Goal: Task Accomplishment & Management: Use online tool/utility

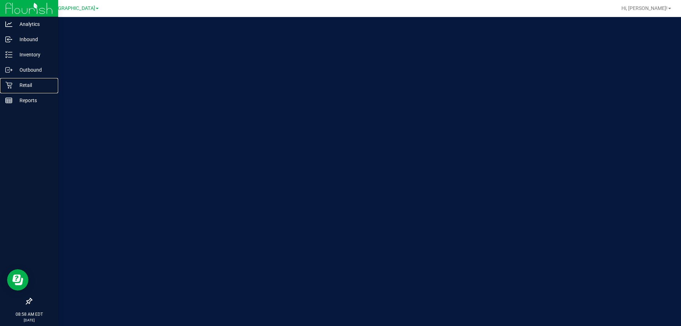
click at [10, 84] on icon at bounding box center [8, 85] width 7 height 7
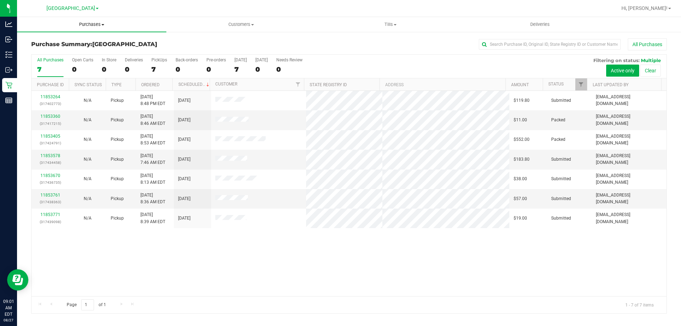
click at [89, 26] on span "Purchases" at bounding box center [91, 24] width 149 height 6
click at [69, 53] on li "Fulfillment" at bounding box center [91, 51] width 149 height 9
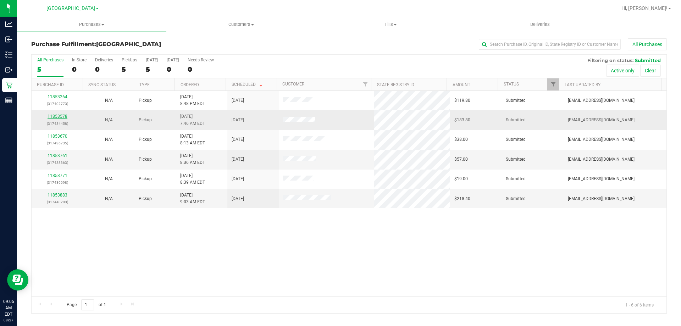
click at [62, 117] on link "11853578" at bounding box center [58, 116] width 20 height 5
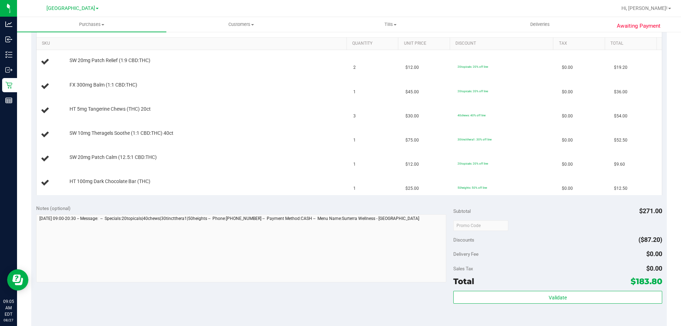
scroll to position [284, 0]
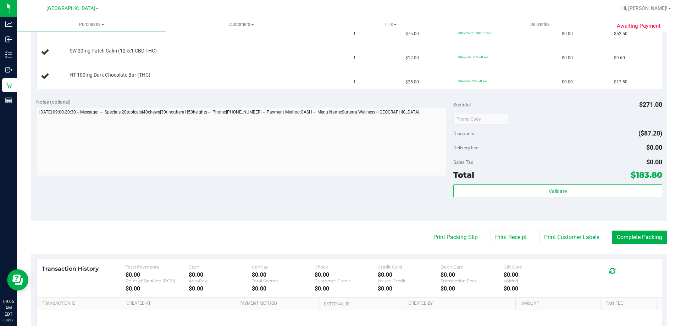
click at [432, 229] on purchase-details "Back Edit Purchase Cancel Purchase View Profile # 11853578 BioTrack ID: - Submi…" at bounding box center [348, 71] width 635 height 632
click at [432, 235] on button "Print Packing Slip" at bounding box center [456, 236] width 54 height 13
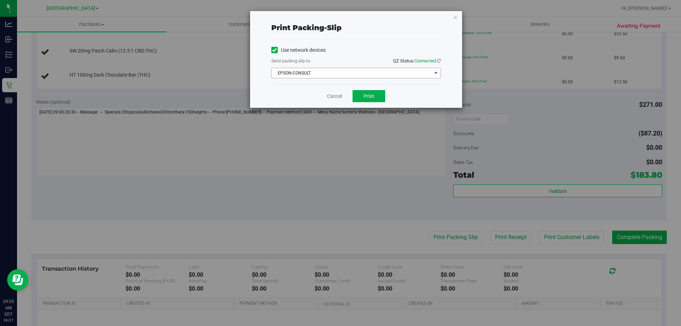
click at [360, 69] on span "EPSON-CONSULT" at bounding box center [352, 73] width 160 height 10
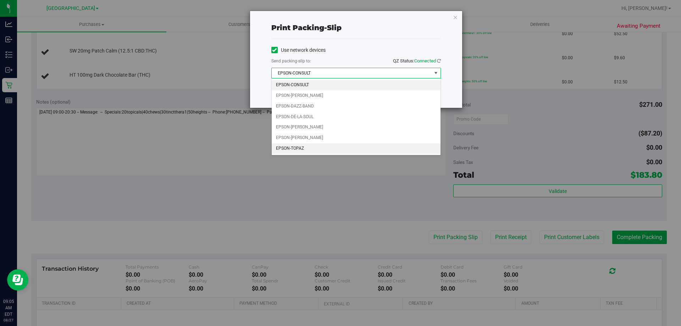
click at [332, 144] on li "EPSON-TOPAZ" at bounding box center [356, 148] width 169 height 11
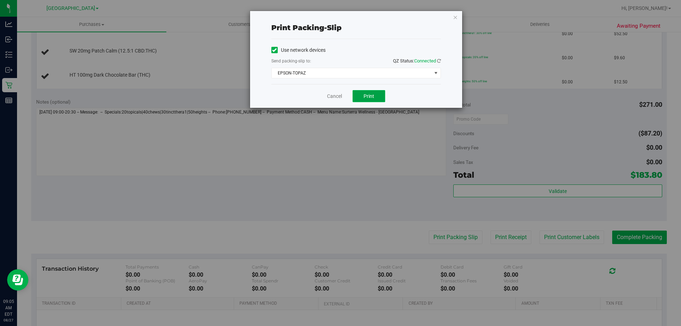
click at [370, 91] on button "Print" at bounding box center [368, 96] width 33 height 12
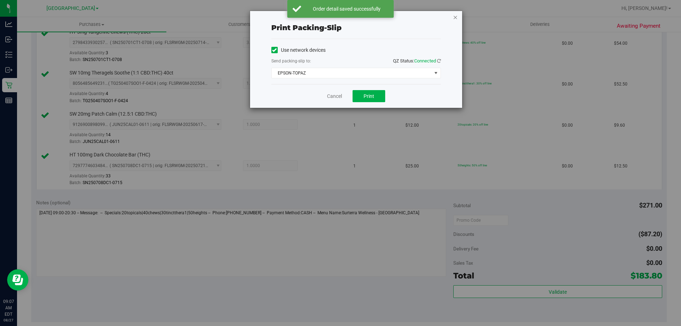
click at [455, 20] on icon "button" at bounding box center [455, 17] width 5 height 9
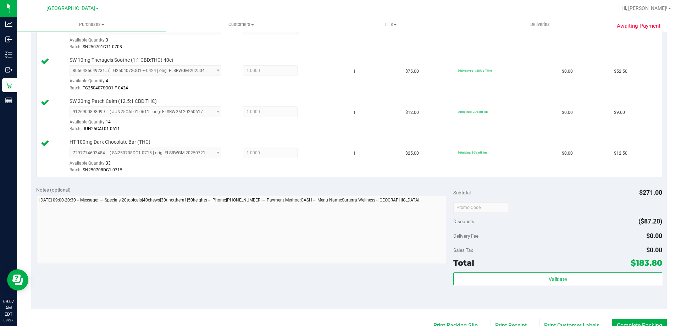
scroll to position [308, 0]
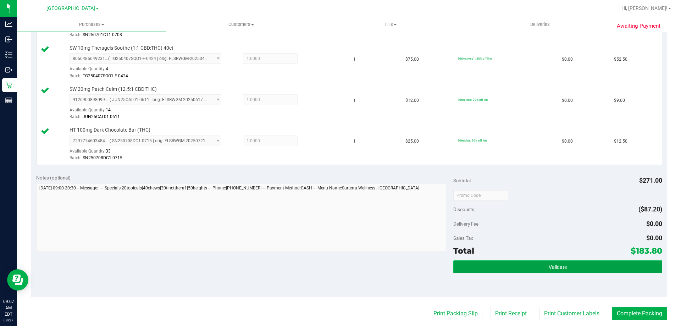
click at [488, 264] on button "Validate" at bounding box center [557, 266] width 208 height 13
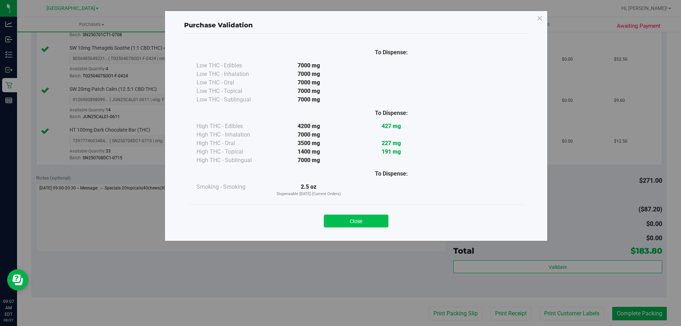
click at [354, 222] on button "Close" at bounding box center [356, 221] width 65 height 13
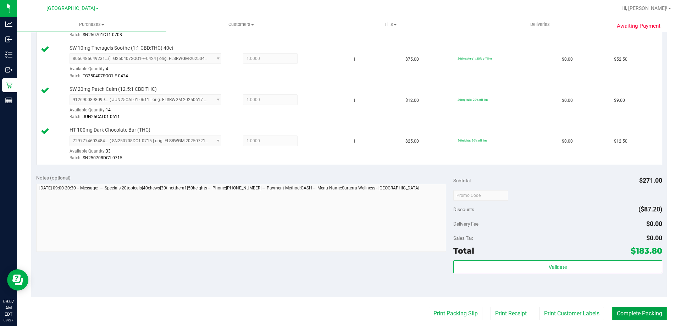
click at [622, 311] on button "Complete Packing" at bounding box center [639, 313] width 55 height 13
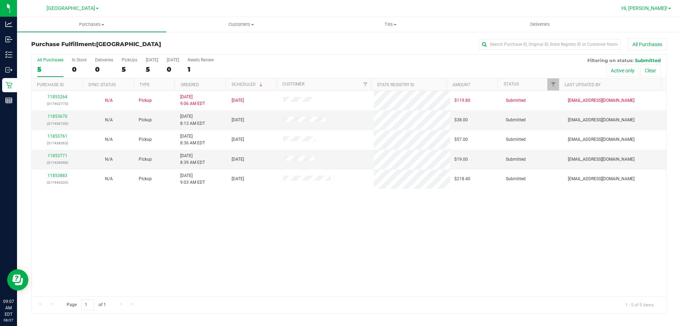
click at [668, 7] on link "Hi, [PERSON_NAME]!" at bounding box center [645, 8] width 55 height 7
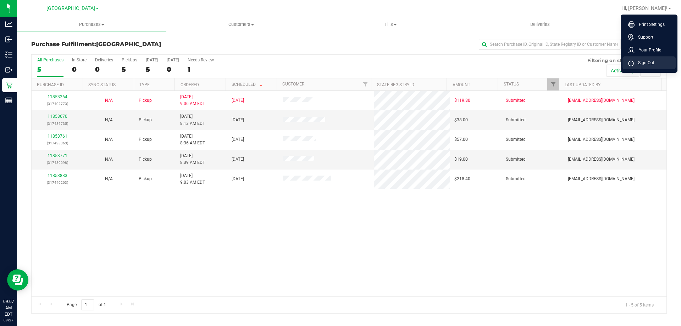
click at [640, 65] on span "Sign Out" at bounding box center [644, 62] width 21 height 7
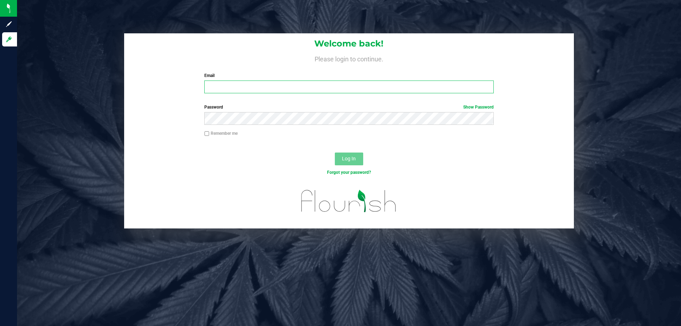
click at [306, 90] on input "Email" at bounding box center [348, 86] width 289 height 13
type input "[EMAIL_ADDRESS][DOMAIN_NAME]"
click at [335, 152] on button "Log In" at bounding box center [349, 158] width 28 height 13
